Goal: Task Accomplishment & Management: Manage account settings

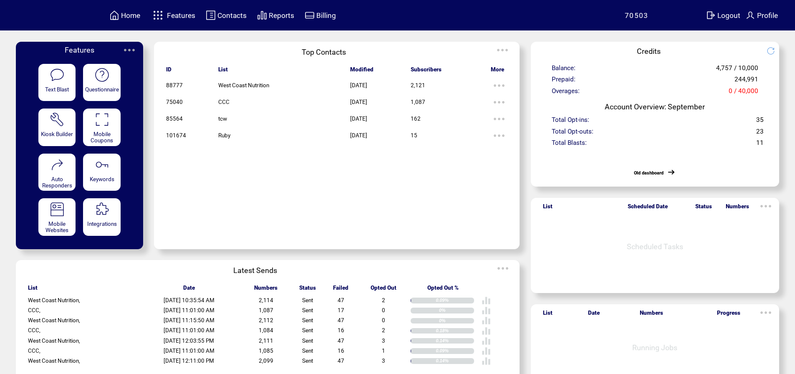
click at [231, 15] on span "Contacts" at bounding box center [231, 15] width 29 height 8
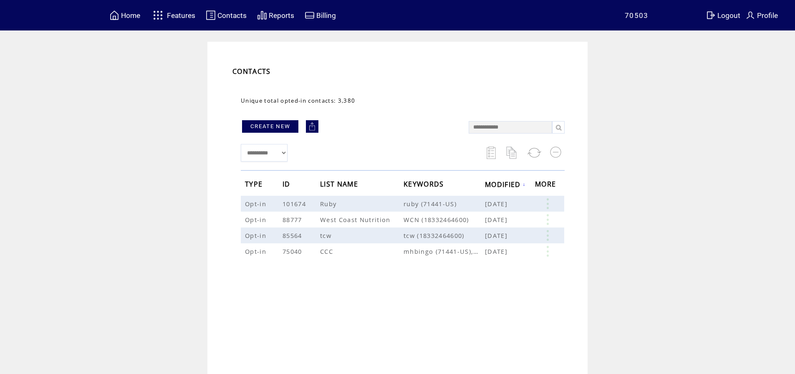
click at [495, 130] on input "text" at bounding box center [509, 127] width 83 height 13
type input "**********"
click at [561, 129] on link at bounding box center [558, 127] width 13 height 13
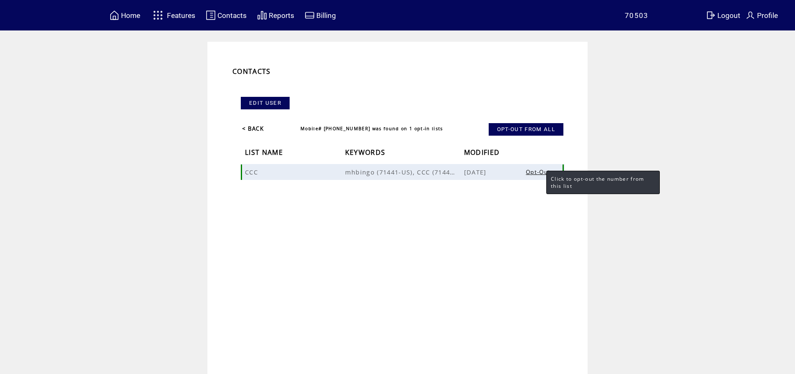
click at [538, 173] on link "Opt-Out" at bounding box center [537, 172] width 25 height 8
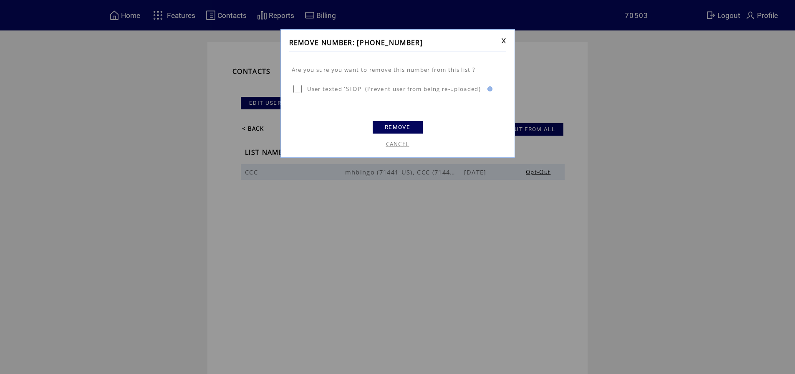
click at [400, 127] on link "REMOVE" at bounding box center [397, 127] width 50 height 13
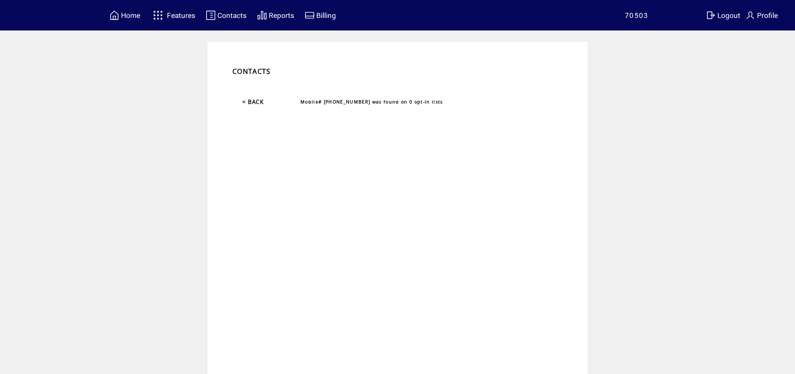
click at [729, 14] on span "Logout" at bounding box center [728, 15] width 23 height 8
